Goal: Task Accomplishment & Management: Manage account settings

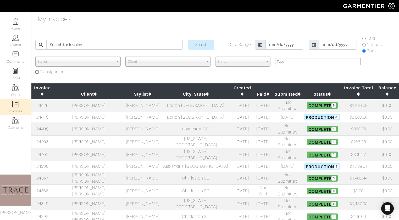
select select
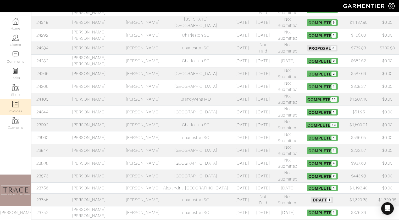
scroll to position [182, 0]
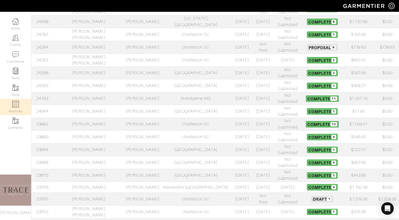
click at [80, 182] on td "[PERSON_NAME]" at bounding box center [88, 187] width 71 height 11
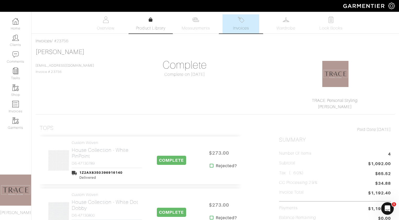
click at [145, 25] on link "Product Library" at bounding box center [150, 24] width 37 height 15
click at [191, 29] on span "Measurements" at bounding box center [196, 28] width 29 height 6
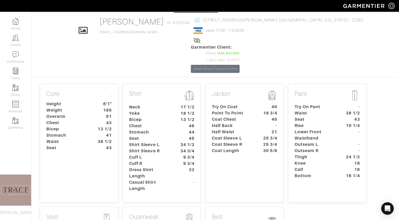
scroll to position [26, 0]
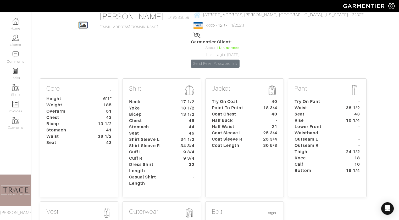
click at [172, 137] on dt "Shirt Sleeve L" at bounding box center [149, 140] width 49 height 6
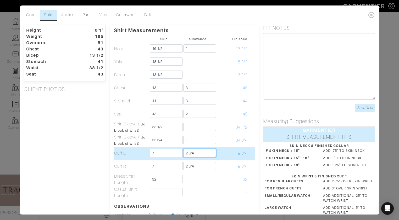
click at [194, 149] on input "2 3/4" at bounding box center [199, 153] width 33 height 8
click at [200, 155] on input "2 3/4" at bounding box center [199, 153] width 33 height 8
type input "2"
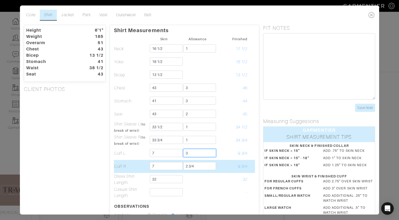
type input "3"
click at [208, 170] on input "2 3/4" at bounding box center [199, 166] width 33 height 8
type input "2"
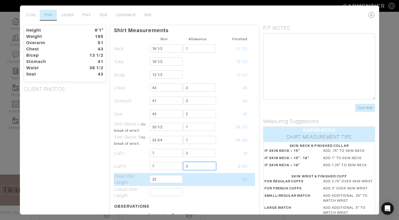
type input "3"
click at [212, 184] on td at bounding box center [197, 179] width 33 height 13
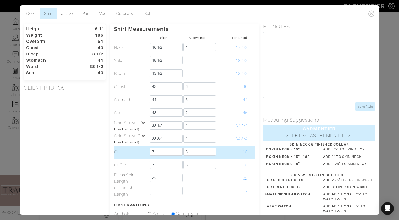
scroll to position [0, 0]
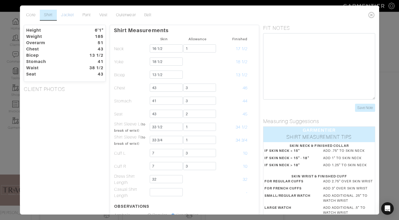
click at [65, 16] on link "Jacket" at bounding box center [67, 15] width 21 height 11
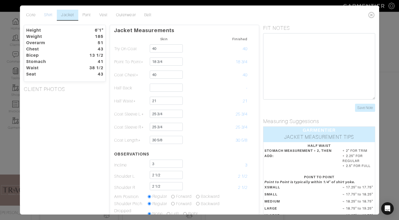
click at [48, 15] on link "Shirt" at bounding box center [48, 15] width 17 height 11
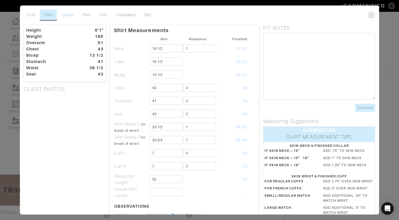
click at [65, 15] on link "Jacket" at bounding box center [67, 15] width 21 height 11
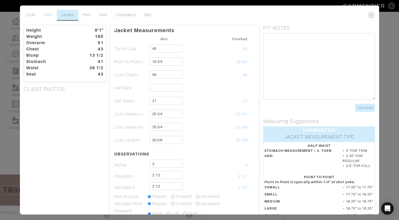
click at [48, 15] on link "Shirt" at bounding box center [48, 15] width 17 height 11
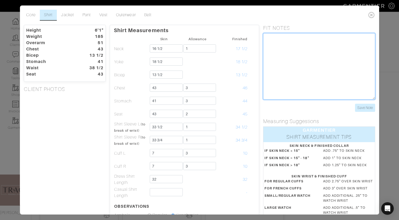
click at [307, 50] on textarea at bounding box center [319, 66] width 112 height 66
type textarea "yoke on shirt was 18, arm hole too tight chest too small sleeves too small"
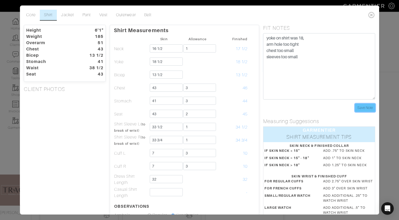
click at [372, 110] on input "Save Note" at bounding box center [365, 108] width 20 height 8
click at [366, 106] on input "Save Note" at bounding box center [365, 108] width 20 height 8
click at [371, 15] on icon at bounding box center [371, 15] width 11 height 10
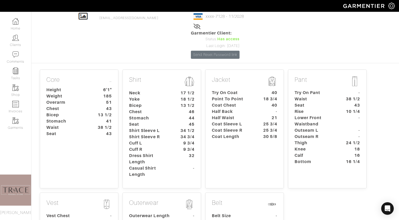
scroll to position [21, 0]
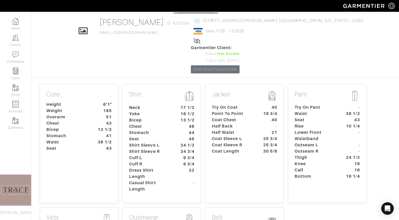
click at [153, 123] on dt "Chest" at bounding box center [149, 126] width 49 height 6
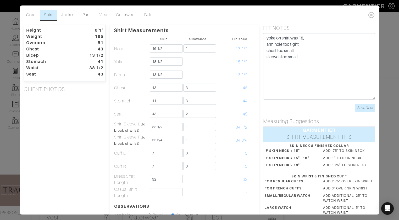
scroll to position [101, 0]
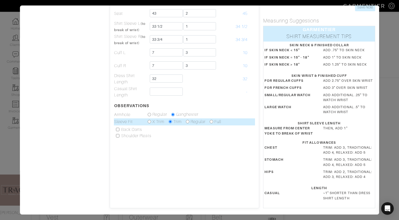
click at [187, 122] on input "radio" at bounding box center [187, 121] width 3 height 3
radio input "true"
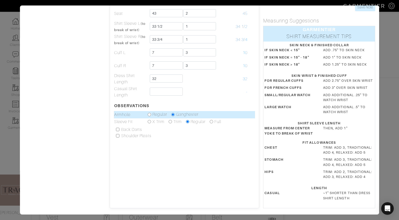
click at [149, 114] on input "radio" at bounding box center [149, 114] width 3 height 3
radio input "true"
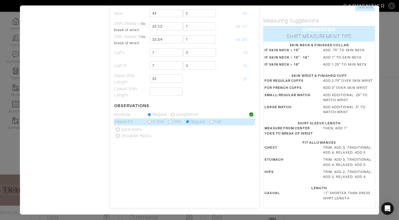
click at [171, 122] on input "radio" at bounding box center [169, 121] width 3 height 3
radio input "true"
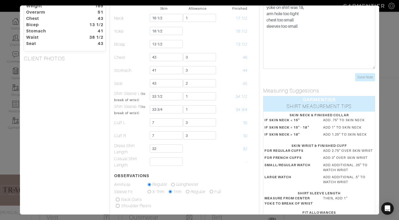
scroll to position [0, 0]
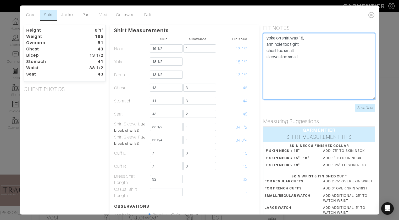
click at [305, 58] on textarea "yoke on shirt was 18, arm hole too tight chest too small sleeves too small" at bounding box center [319, 66] width 112 height 66
type textarea "yoke on shirt was 18, arm hole too tight chest too small sleeves too small mayb…"
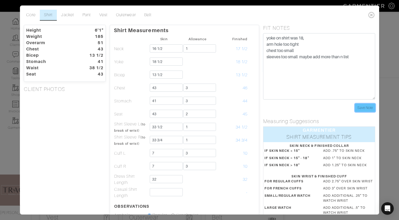
click at [359, 109] on input "Save Note" at bounding box center [365, 108] width 20 height 8
click at [371, 14] on icon at bounding box center [371, 15] width 11 height 10
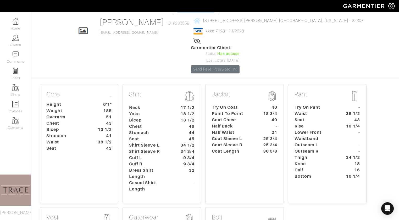
scroll to position [7, 0]
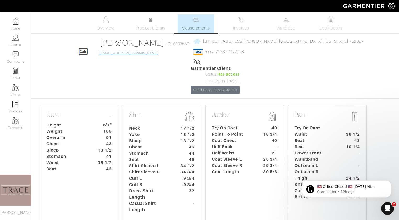
click at [131, 53] on link "[EMAIL_ADDRESS][DOMAIN_NAME]" at bounding box center [128, 54] width 59 height 4
click at [127, 52] on link "[EMAIL_ADDRESS][DOMAIN_NAME]" at bounding box center [128, 54] width 59 height 4
drag, startPoint x: 116, startPoint y: 54, endPoint x: 162, endPoint y: 56, distance: 46.1
click at [162, 56] on div "Click To Edit [PERSON_NAME] ID: #233559 [EMAIL_ADDRESS][DOMAIN_NAME] [STREET_AD…" at bounding box center [215, 66] width 298 height 56
copy link "[EMAIL_ADDRESS][DOMAIN_NAME]"
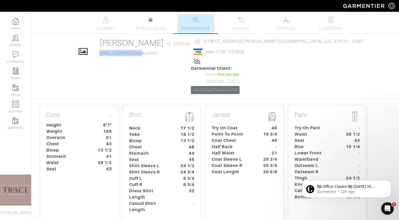
drag, startPoint x: 159, startPoint y: 43, endPoint x: 181, endPoint y: 44, distance: 22.5
click at [181, 44] on div "Click To Edit [PERSON_NAME] ID: #233559 [EMAIL_ADDRESS][DOMAIN_NAME] [STREET_AD…" at bounding box center [215, 66] width 298 height 56
copy span "#233559"
click at [246, 31] on link "Invoices" at bounding box center [240, 23] width 37 height 19
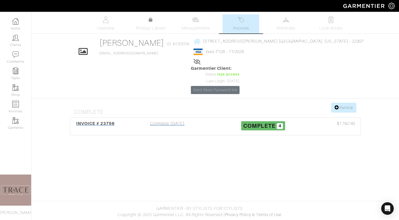
click at [180, 121] on div "Complete [DATE]" at bounding box center [167, 127] width 96 height 12
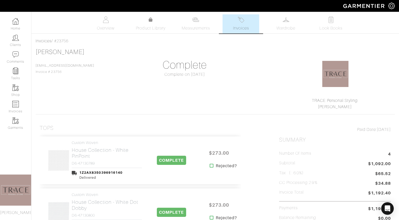
scroll to position [26, 0]
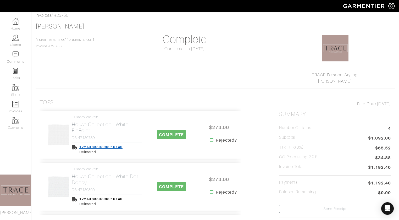
click at [109, 146] on link "1Z2AX8350396916140" at bounding box center [100, 147] width 43 height 4
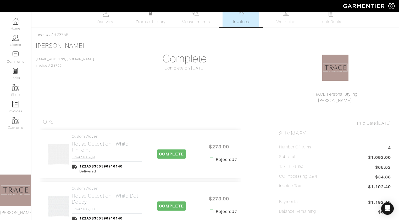
scroll to position [0, 0]
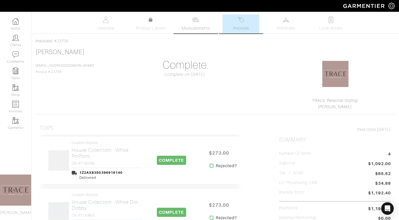
click at [194, 28] on span "Measurements" at bounding box center [196, 28] width 29 height 6
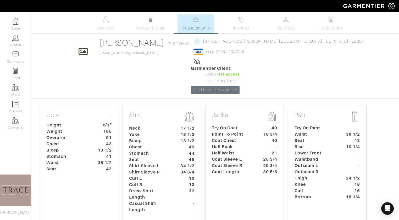
click at [185, 144] on dt "46" at bounding box center [186, 147] width 24 height 6
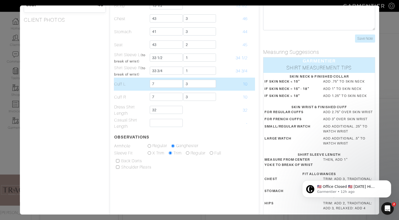
scroll to position [24, 0]
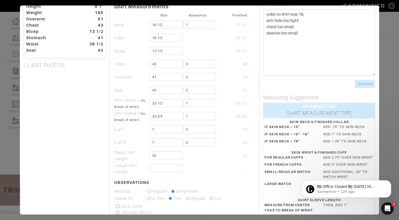
click at [79, 160] on div "Height 6'1" Weight 185 Overarm 51 Chest 43 Bicep 13 1/2 Stomach 41 Waist 38 1/2…" at bounding box center [65, 143] width 90 height 284
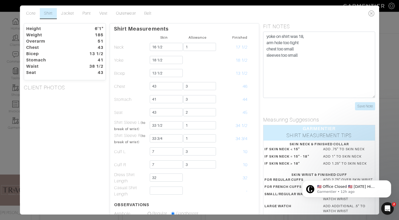
scroll to position [0, 0]
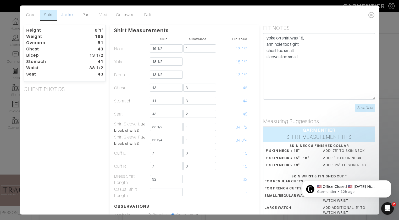
click at [71, 13] on link "Jacket" at bounding box center [67, 15] width 21 height 11
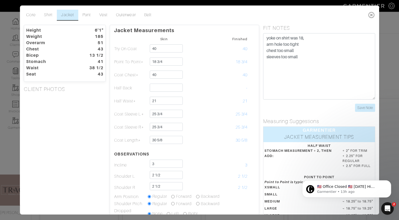
click at [372, 15] on icon at bounding box center [371, 15] width 11 height 10
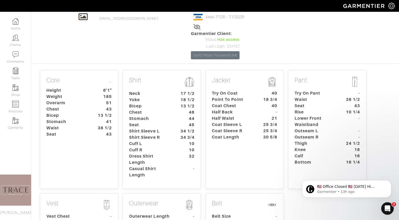
scroll to position [41, 0]
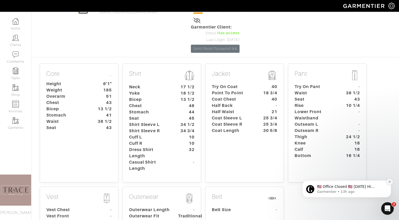
click at [390, 180] on button "Dismiss notification" at bounding box center [389, 182] width 7 height 7
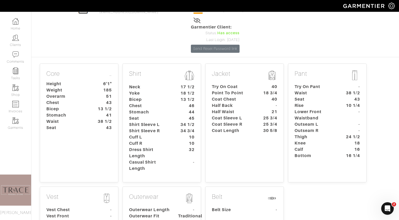
scroll to position [0, 0]
